Goal: Task Accomplishment & Management: Use online tool/utility

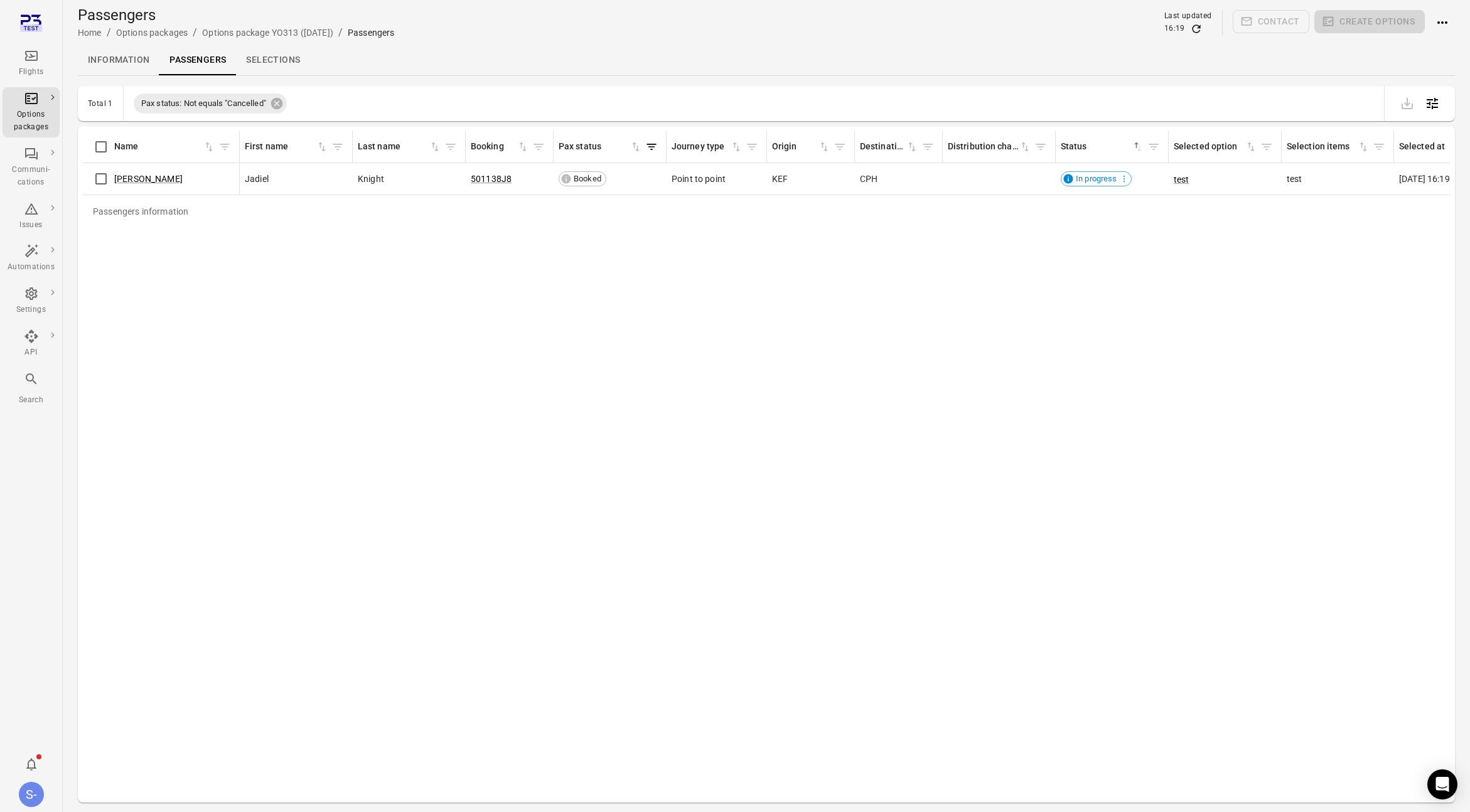
click at [491, 401] on div "Passengers information Name First name Last name Booking Pax status Journey typ…" at bounding box center [766, 465] width 1367 height 666
click at [142, 176] on link "[PERSON_NAME]" at bounding box center [148, 178] width 68 height 10
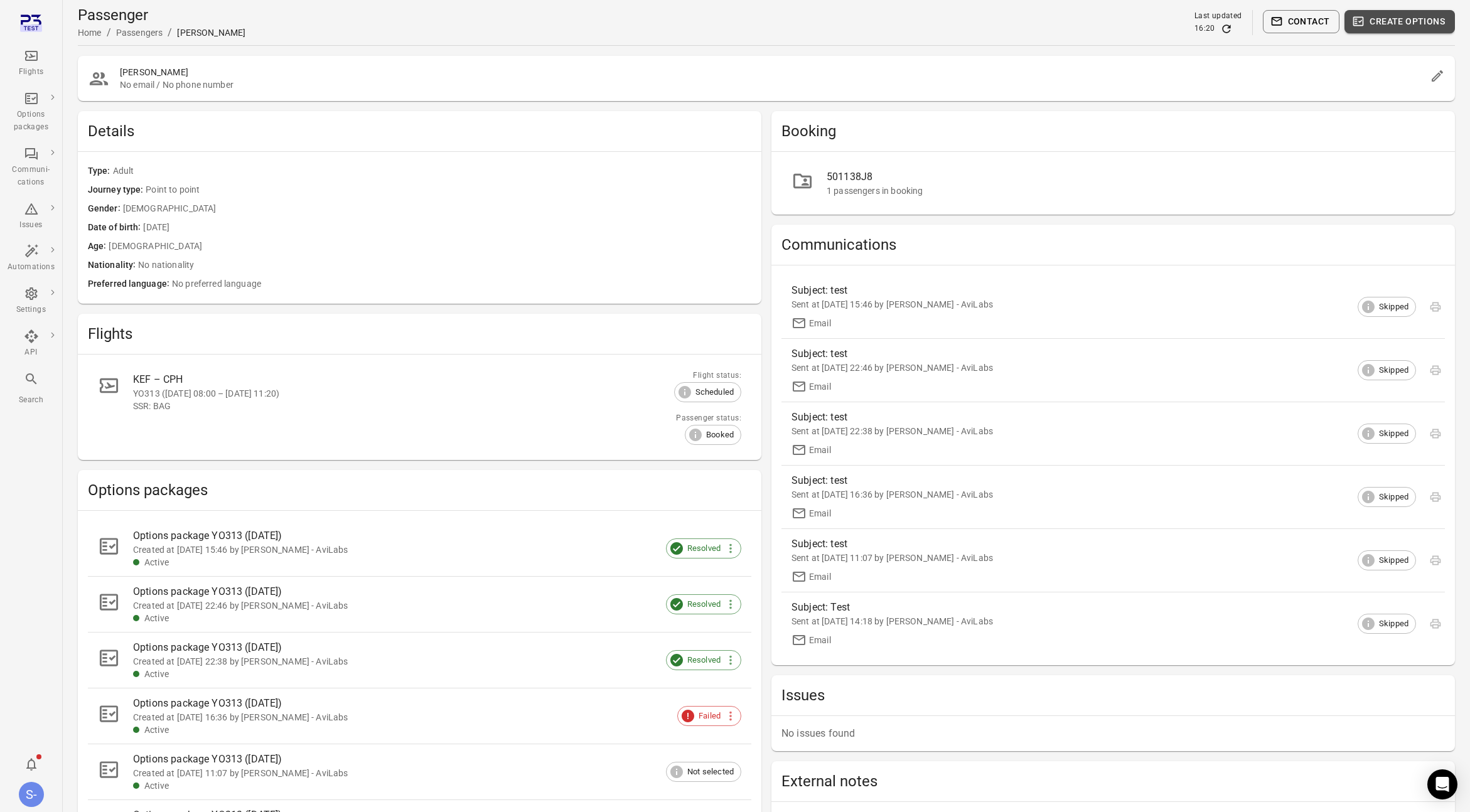
click at [1394, 14] on button "Create options" at bounding box center [1400, 21] width 111 height 23
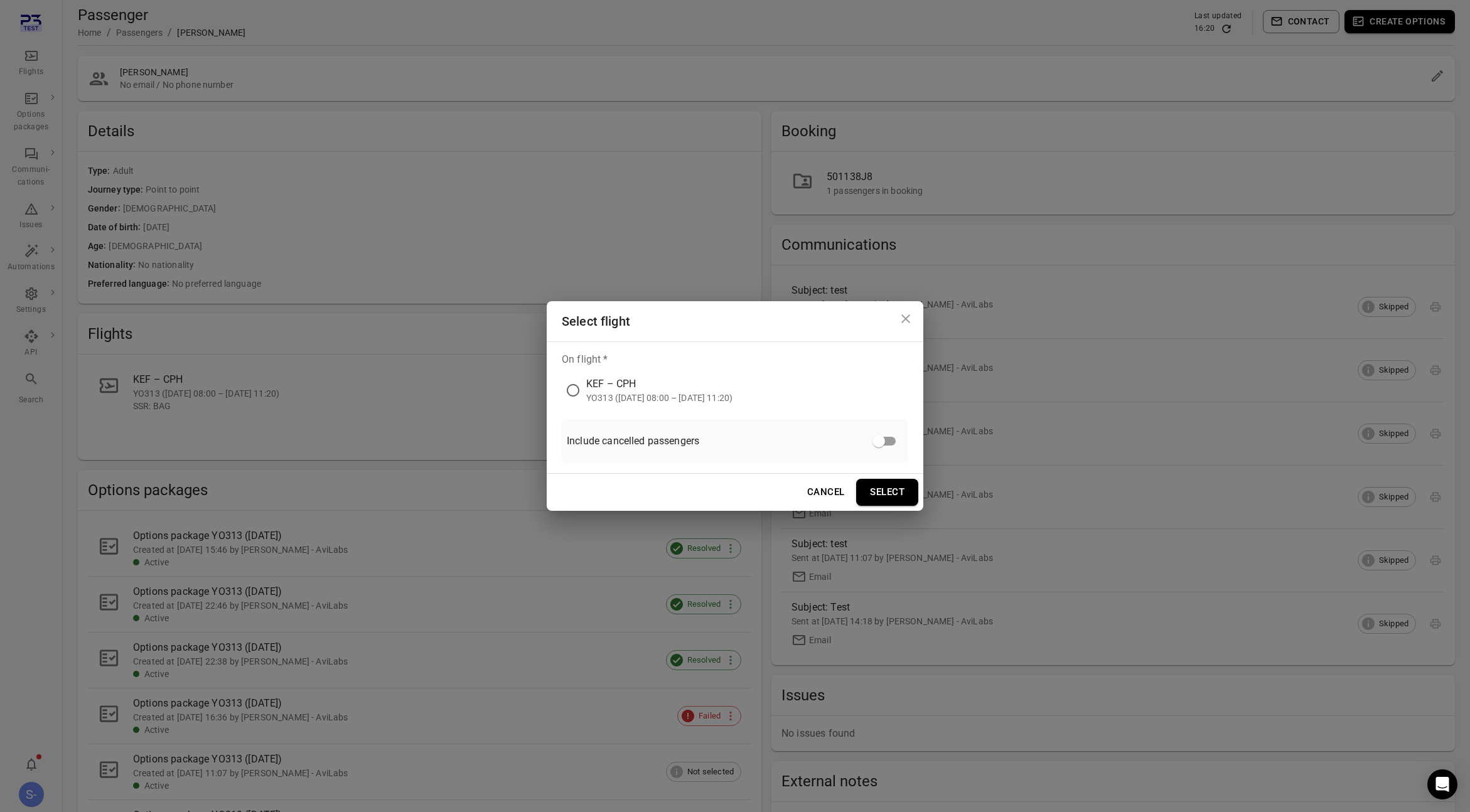
click at [635, 381] on div "KEF – CPH" at bounding box center [659, 383] width 146 height 15
click at [888, 487] on button "Select" at bounding box center [887, 492] width 62 height 26
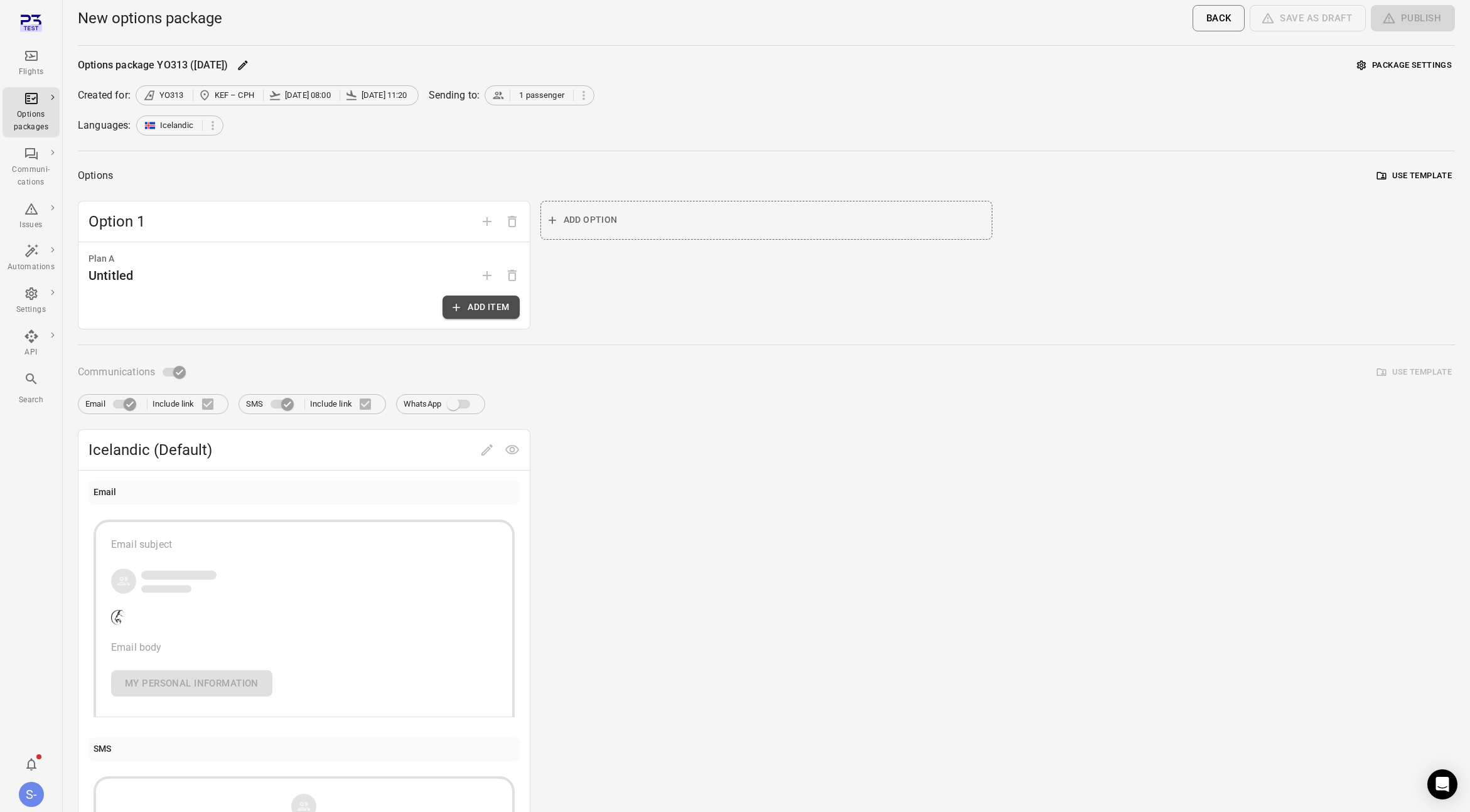
click at [449, 303] on button "Add item" at bounding box center [481, 307] width 76 height 23
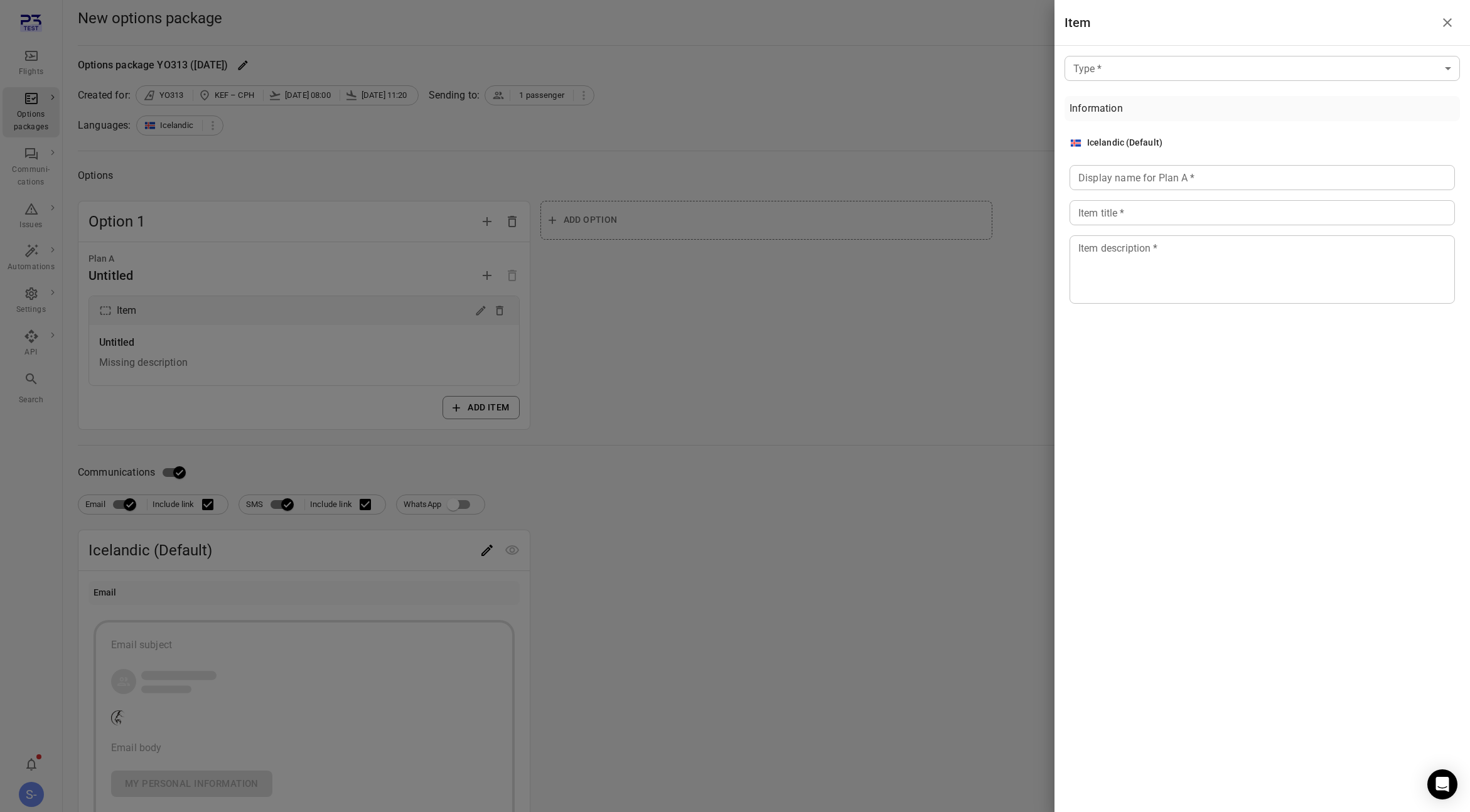
click at [1115, 46] on hr at bounding box center [1262, 46] width 416 height 1
click at [1116, 52] on div "Type   * ​ Type   * Information Icelandic (Default) Display name for Plan A   *…" at bounding box center [1262, 182] width 416 height 273
click at [1118, 65] on body "Flights Options packages Communi-cations Issues Automations Settings API Search…" at bounding box center [735, 546] width 1470 height 1093
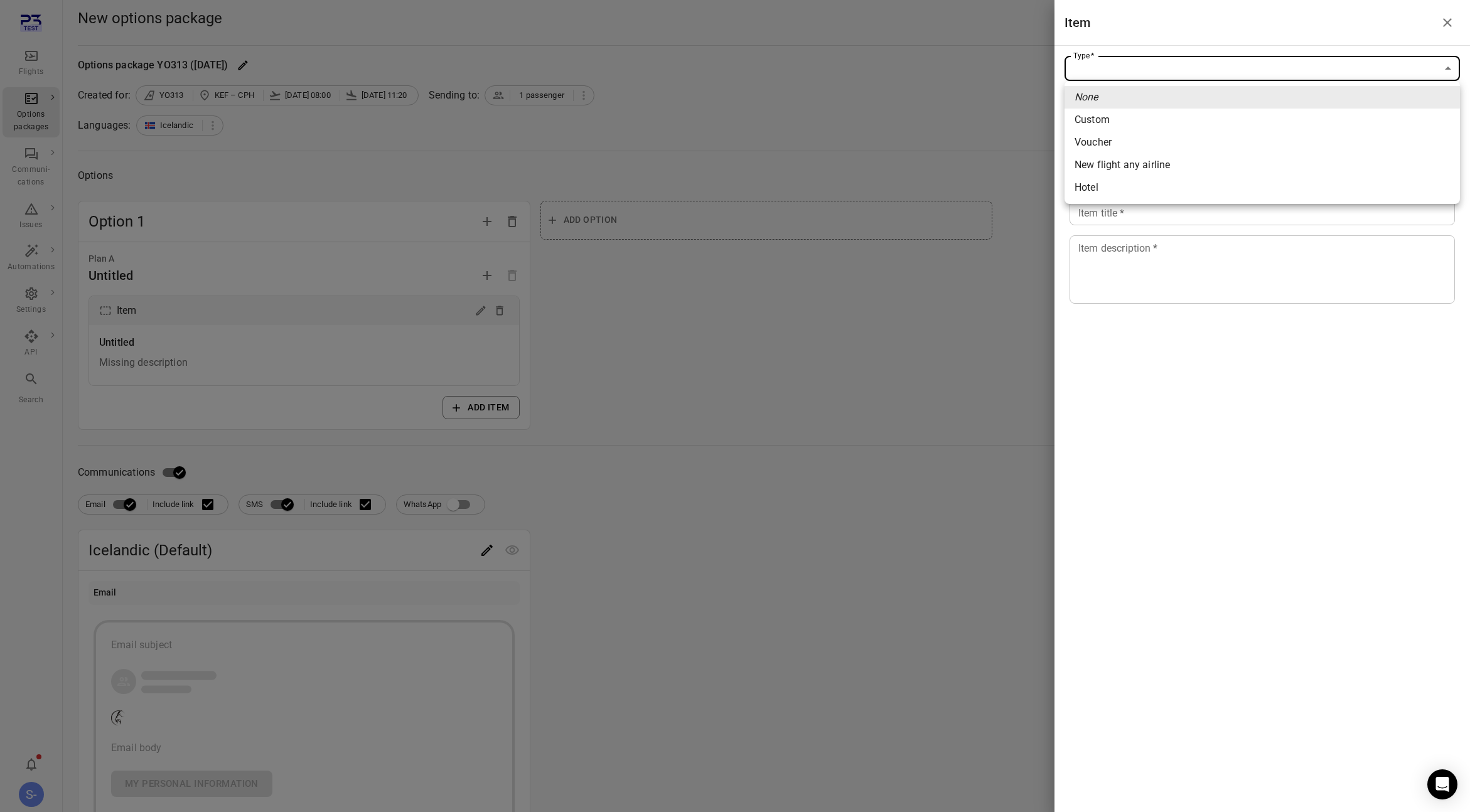
click at [1129, 162] on span "New flight any airline" at bounding box center [1262, 165] width 375 height 15
type input "**********"
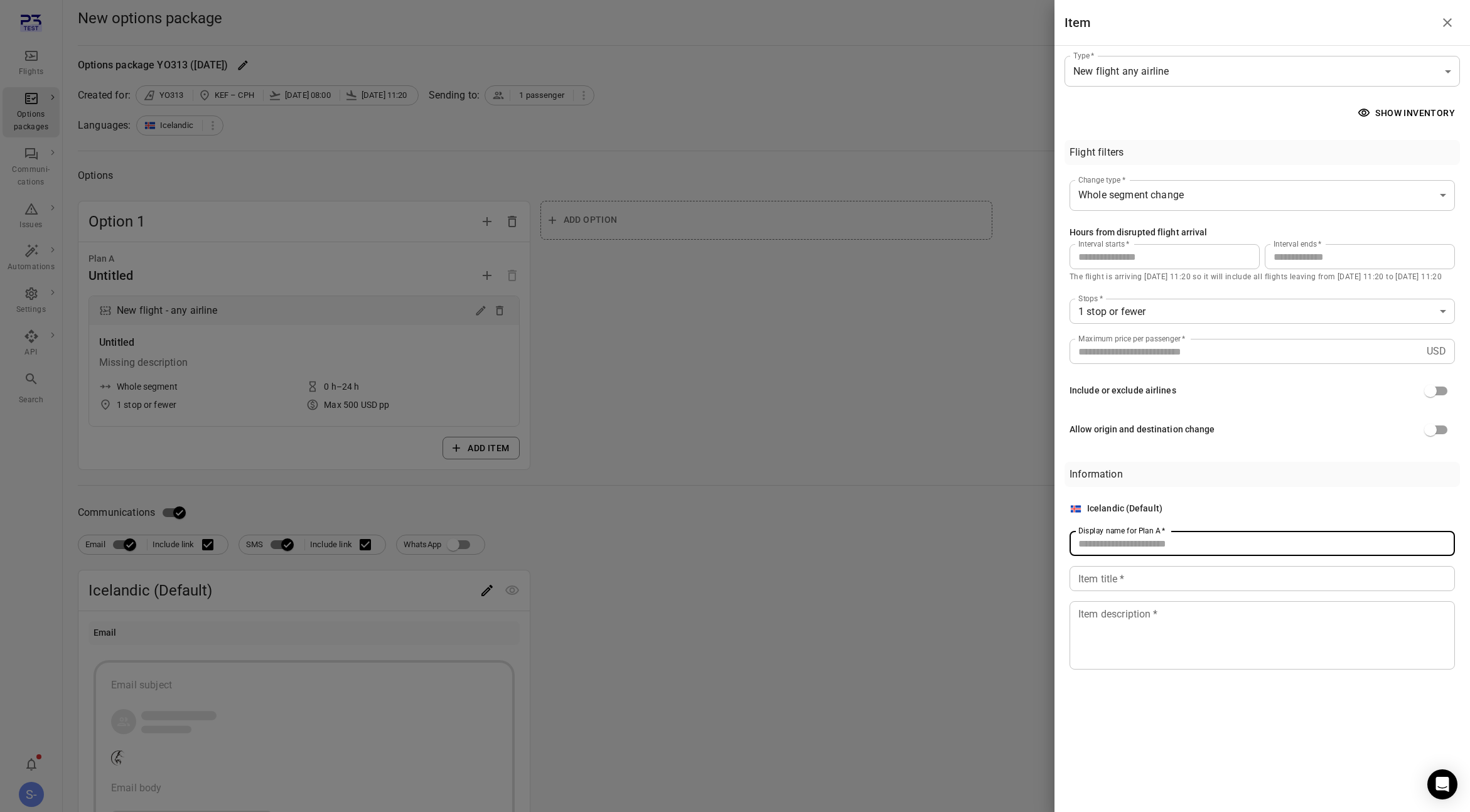
click at [1131, 536] on div "Display name for Plan A   * Display name for Plan A   *" at bounding box center [1261, 543] width 385 height 25
type input "****"
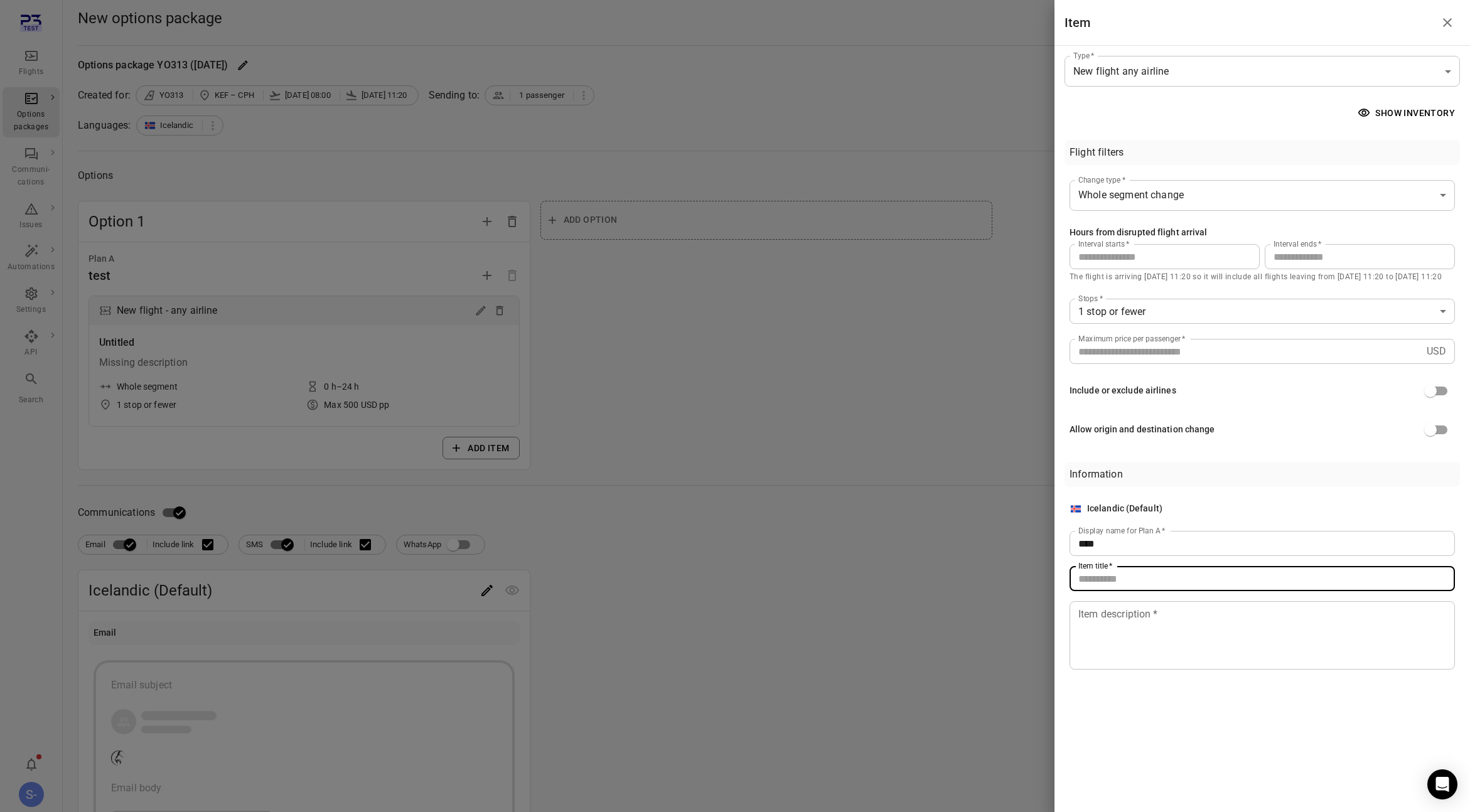
click at [1109, 590] on input "Item title   *" at bounding box center [1261, 579] width 385 height 25
type input "****"
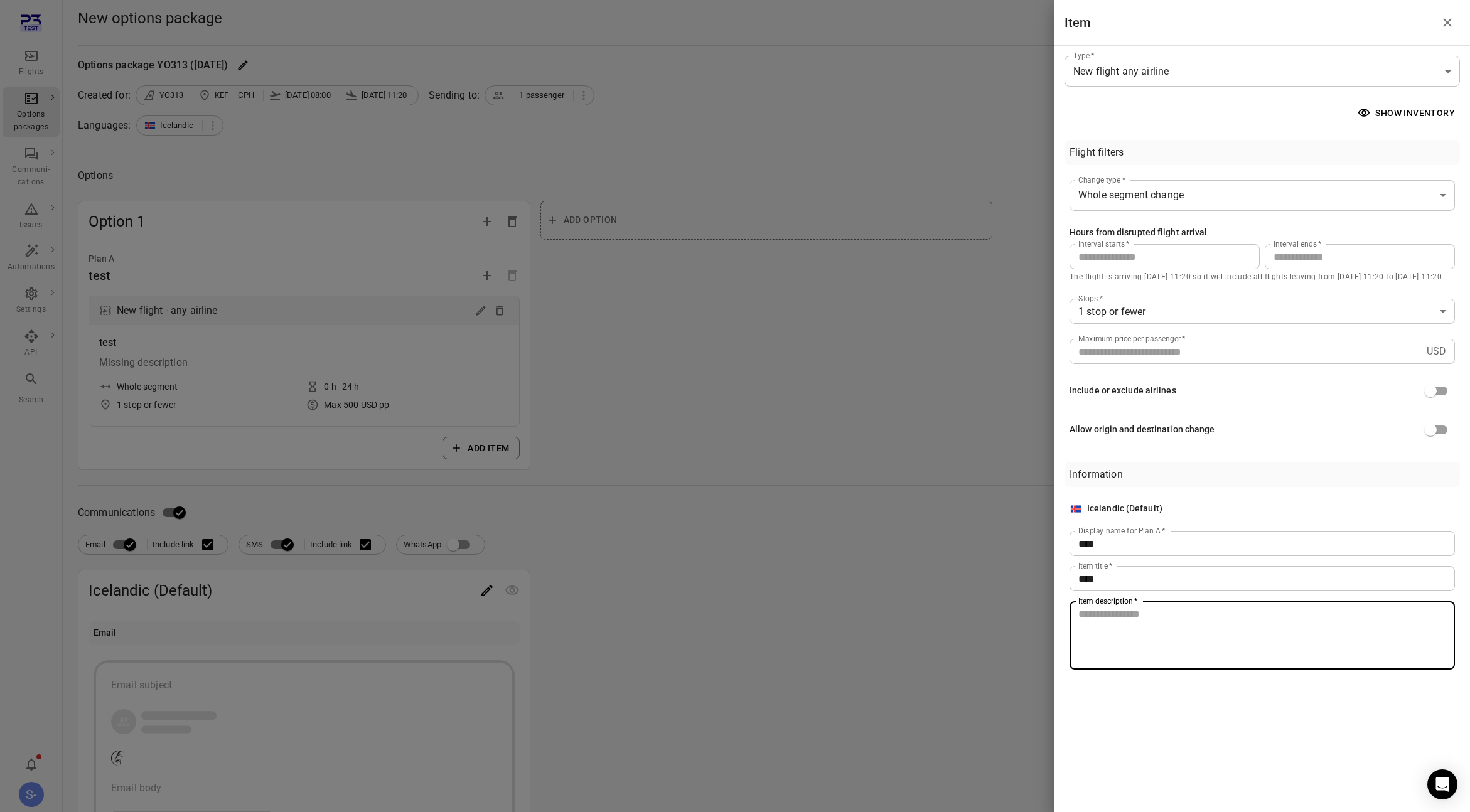
click at [1118, 622] on textarea "Item description   *" at bounding box center [1261, 636] width 368 height 58
type textarea "****"
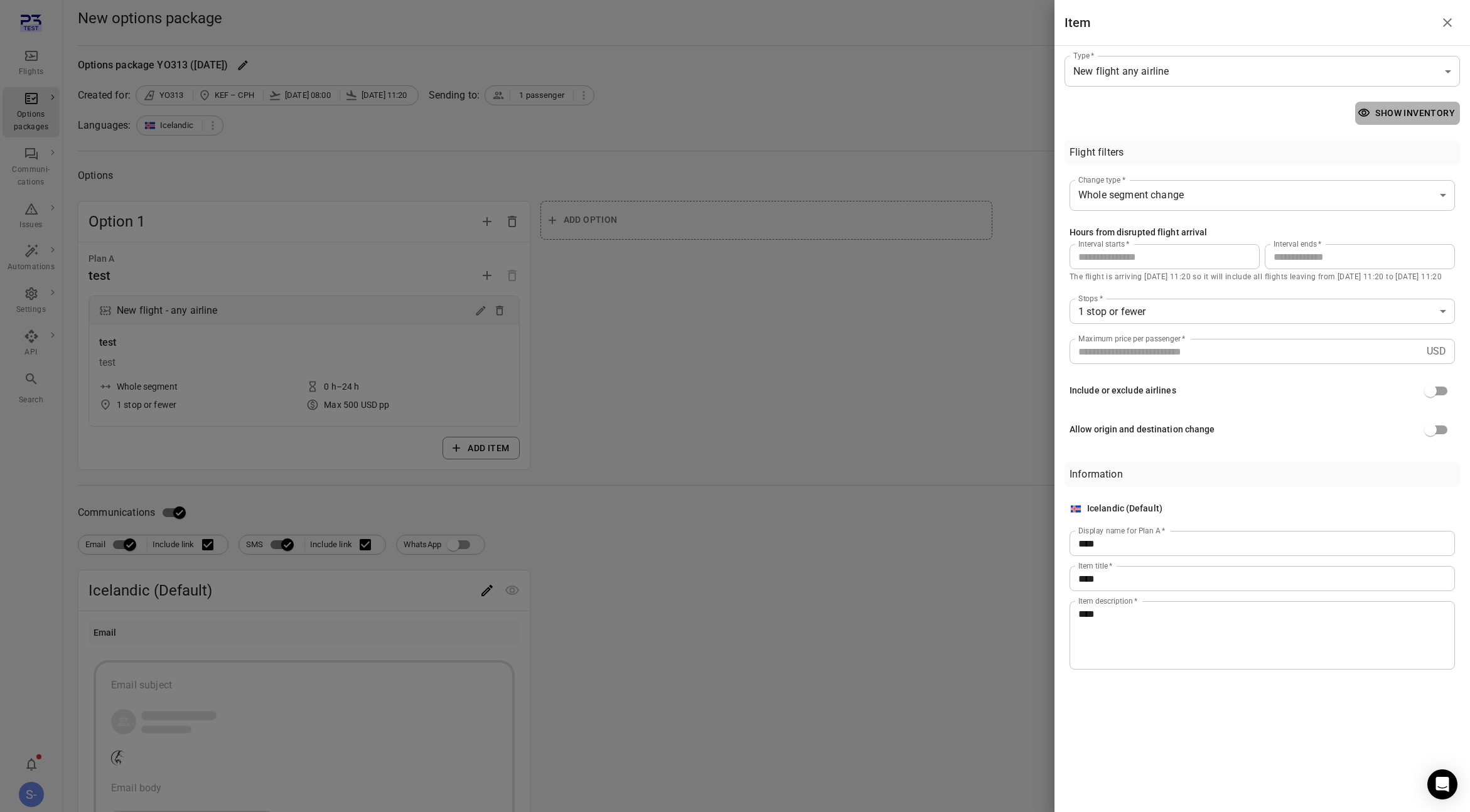
click at [1389, 107] on button "Show inventory" at bounding box center [1408, 113] width 105 height 23
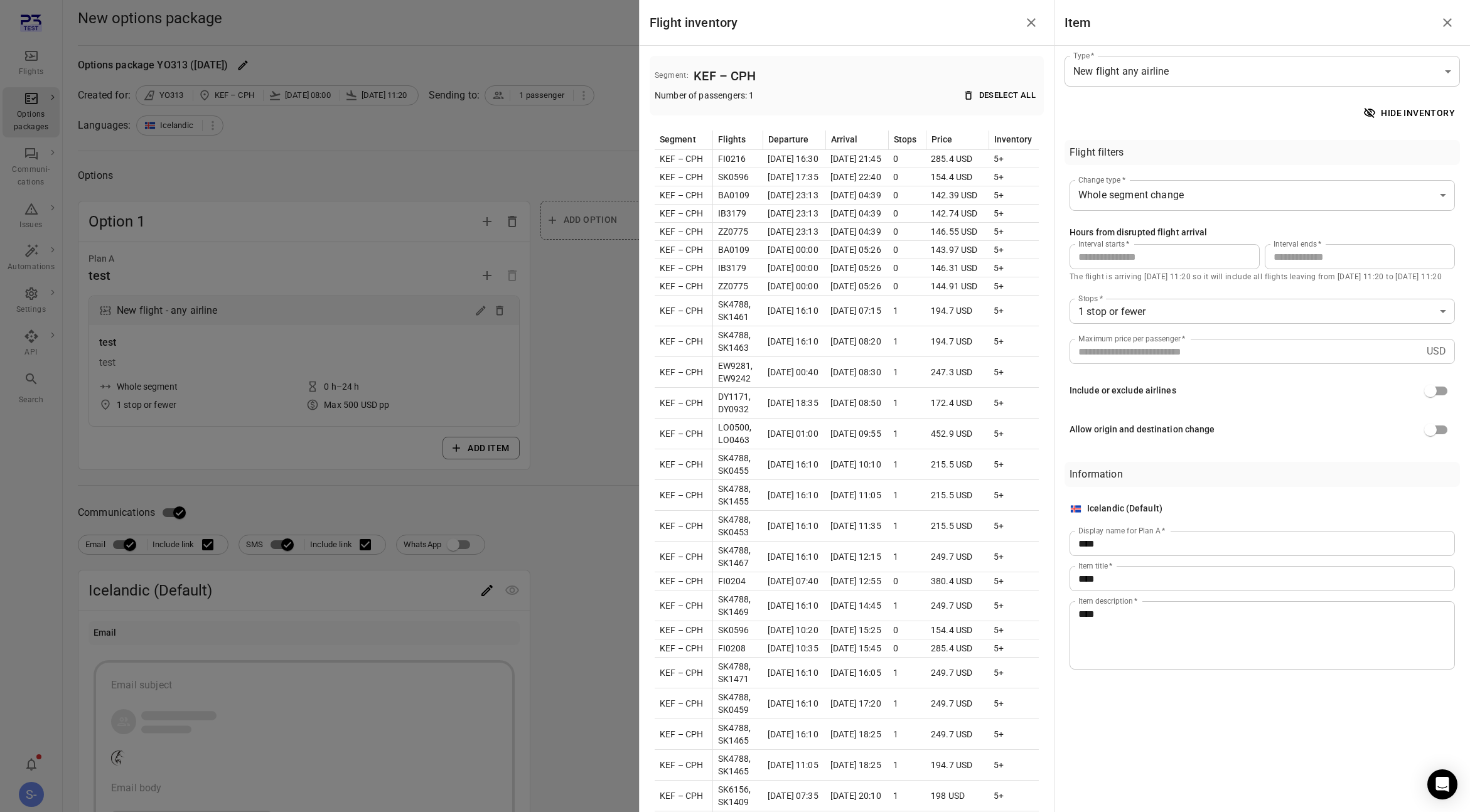
click at [604, 365] on div at bounding box center [735, 406] width 1470 height 812
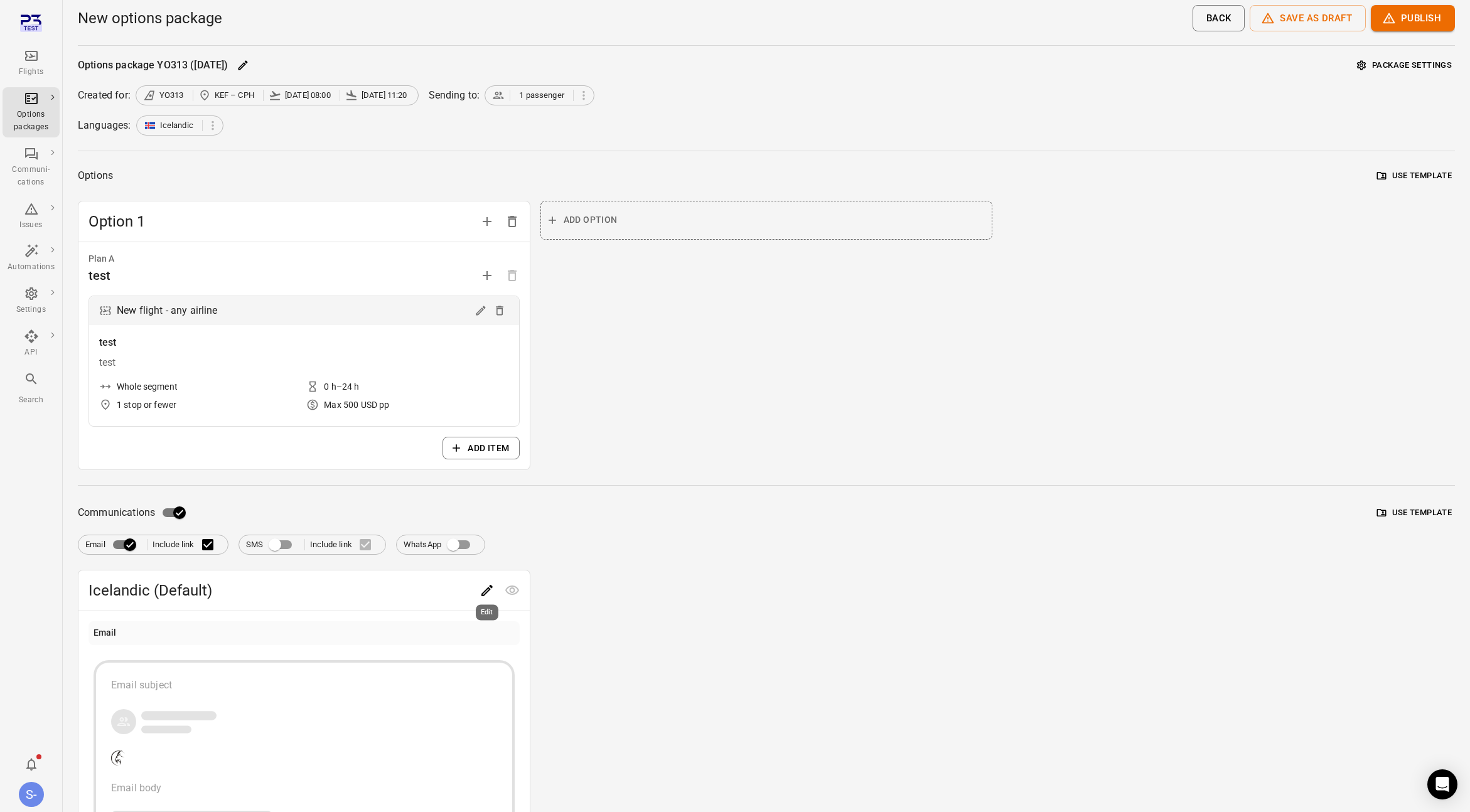
click at [480, 590] on icon "Edit" at bounding box center [487, 590] width 15 height 15
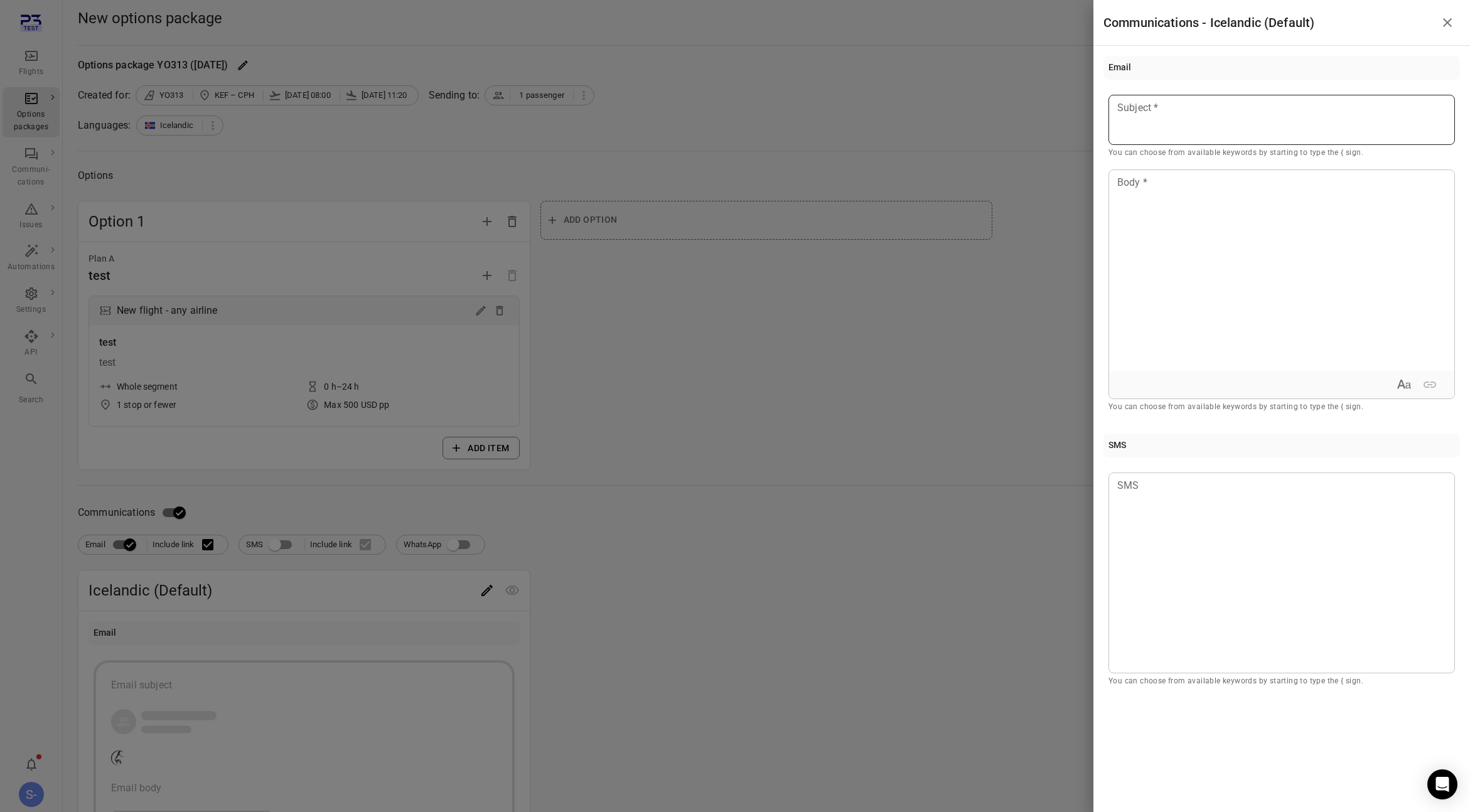
click at [1168, 138] on div at bounding box center [1281, 119] width 346 height 50
click at [1142, 131] on div "****" at bounding box center [1281, 119] width 346 height 50
click at [1149, 213] on div at bounding box center [1282, 270] width 346 height 201
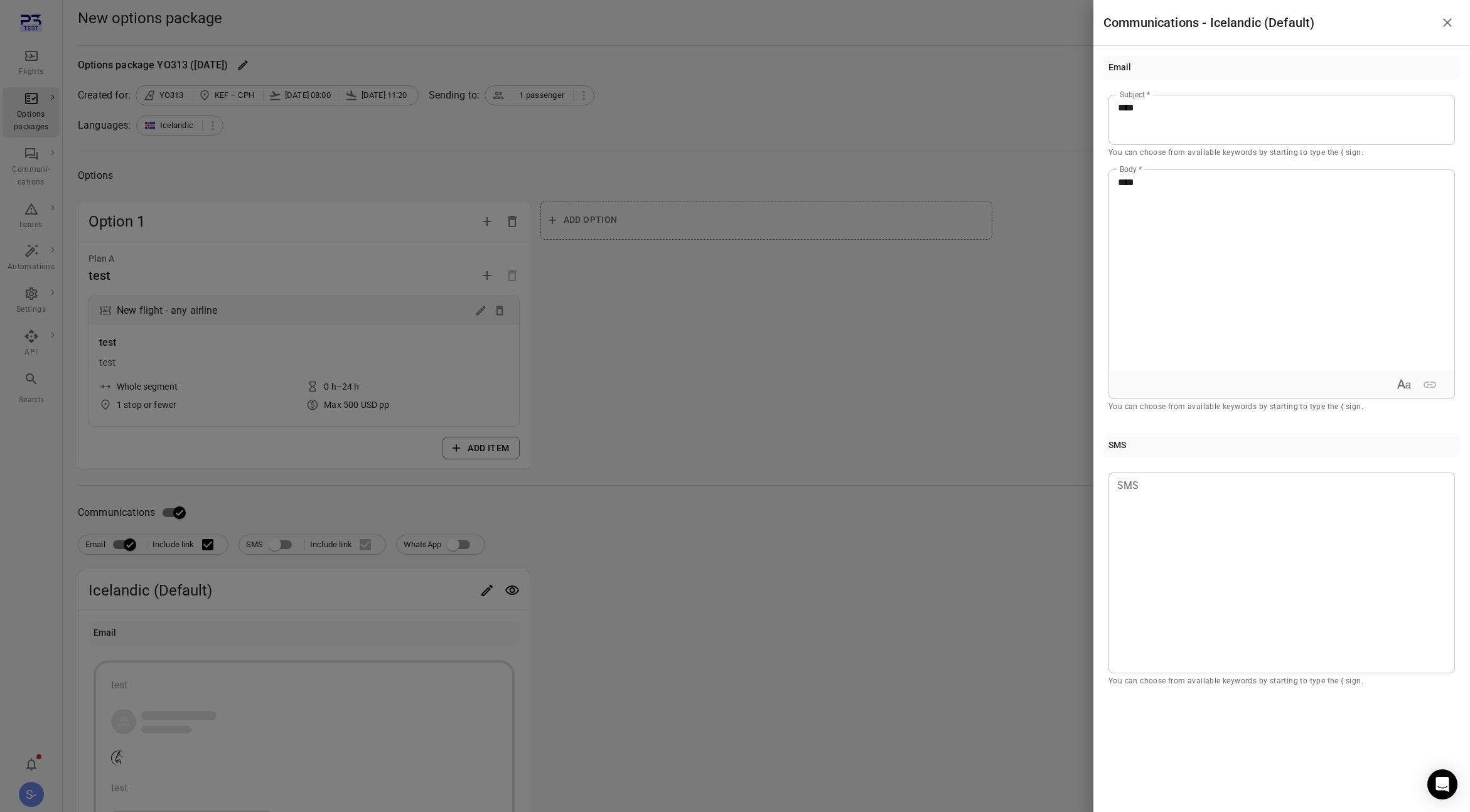
click at [995, 295] on div at bounding box center [735, 406] width 1470 height 812
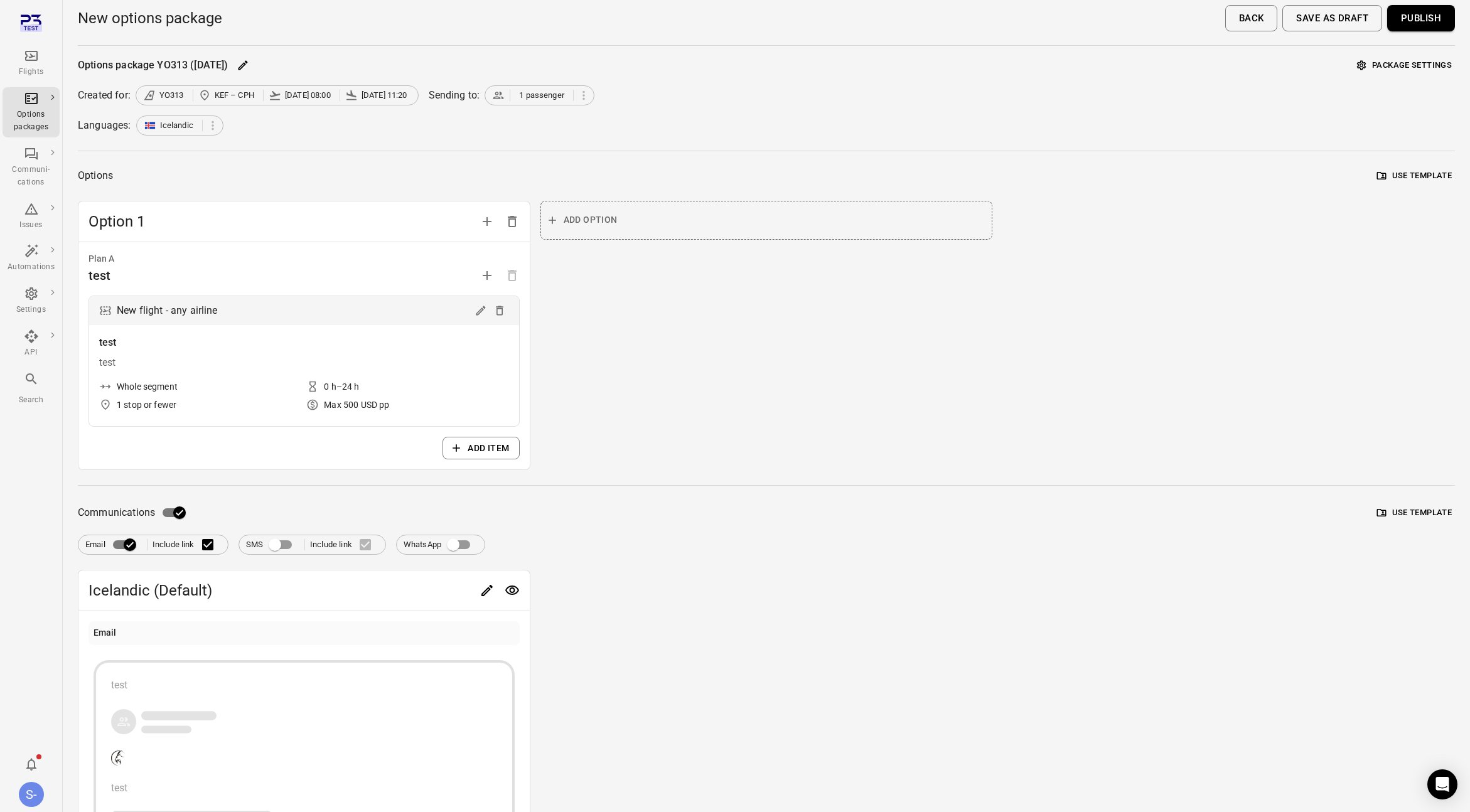
click at [639, 451] on div "Add option" at bounding box center [767, 336] width 453 height 270
click at [1420, 21] on button "Publish" at bounding box center [1421, 18] width 68 height 26
